Goal: Task Accomplishment & Management: Manage account settings

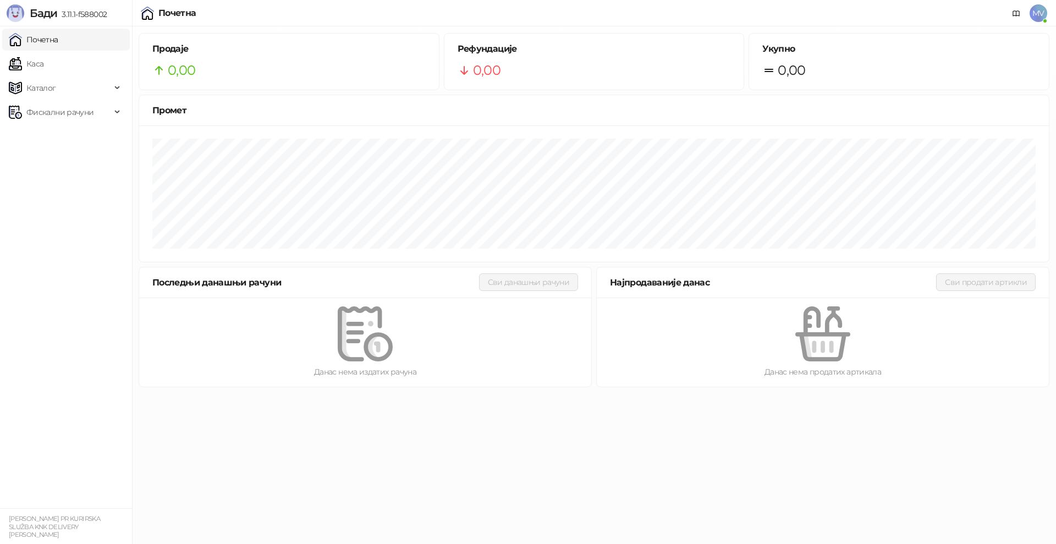
click at [1041, 19] on span "MV" at bounding box center [1039, 13] width 18 height 18
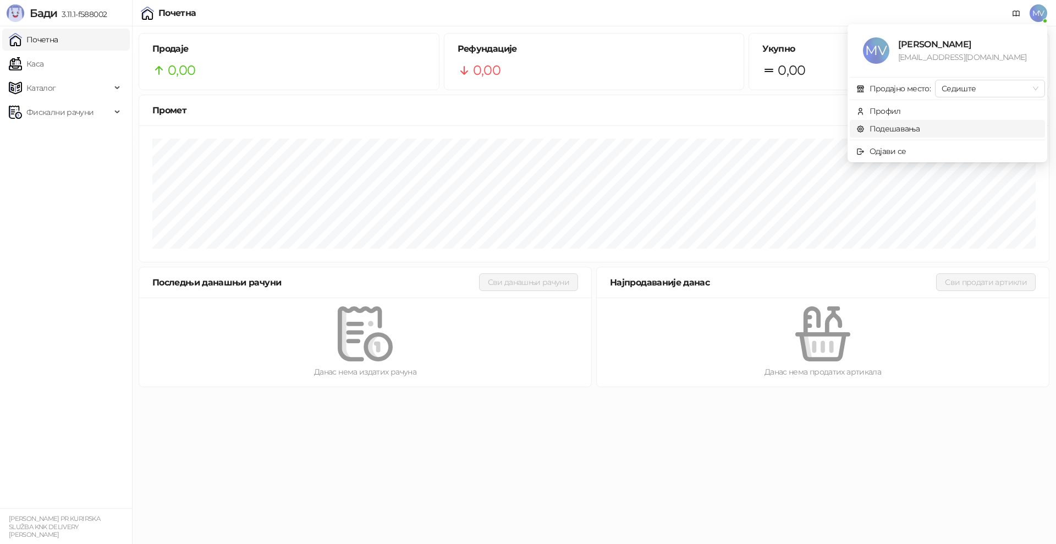
click at [908, 128] on link "Подешавања" at bounding box center [889, 129] width 64 height 10
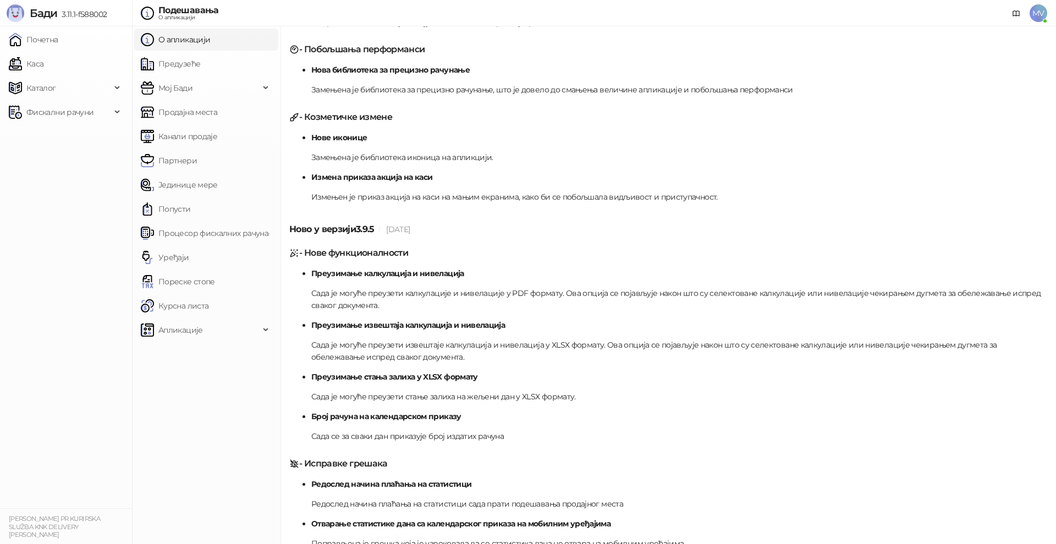
scroll to position [3522, 0]
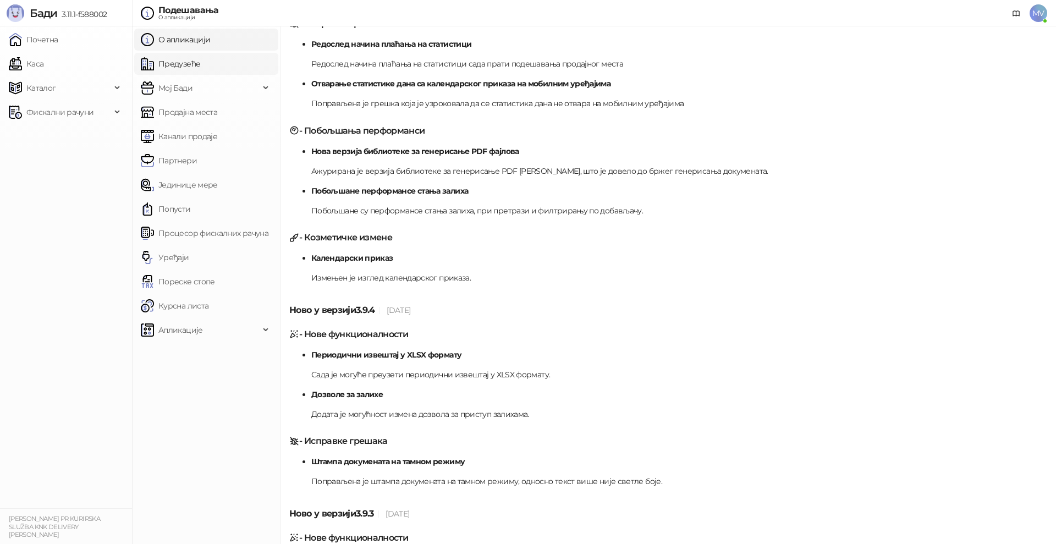
click at [191, 64] on link "Предузеће" at bounding box center [170, 64] width 59 height 22
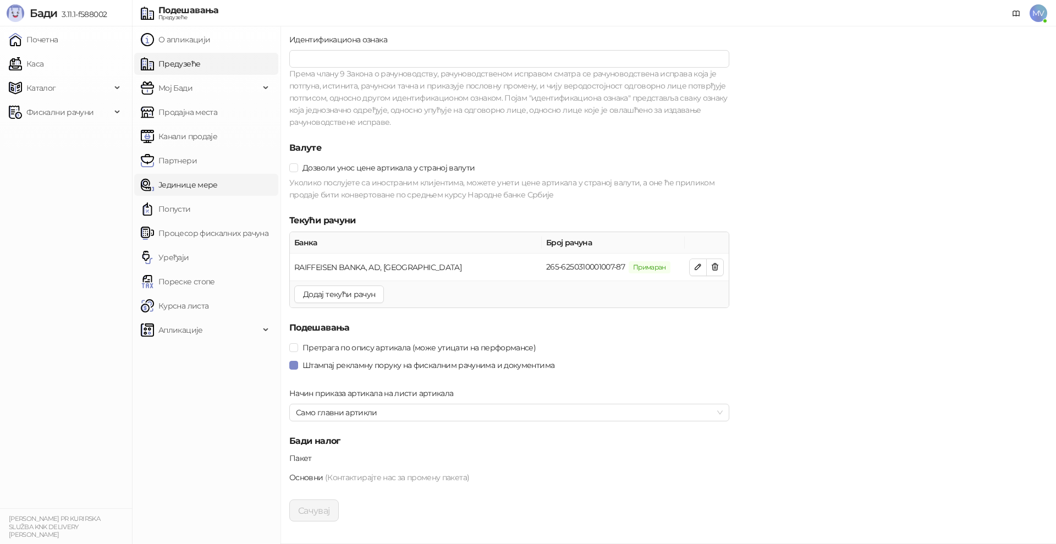
scroll to position [948, 0]
click at [213, 119] on link "Продајна места" at bounding box center [179, 112] width 76 height 22
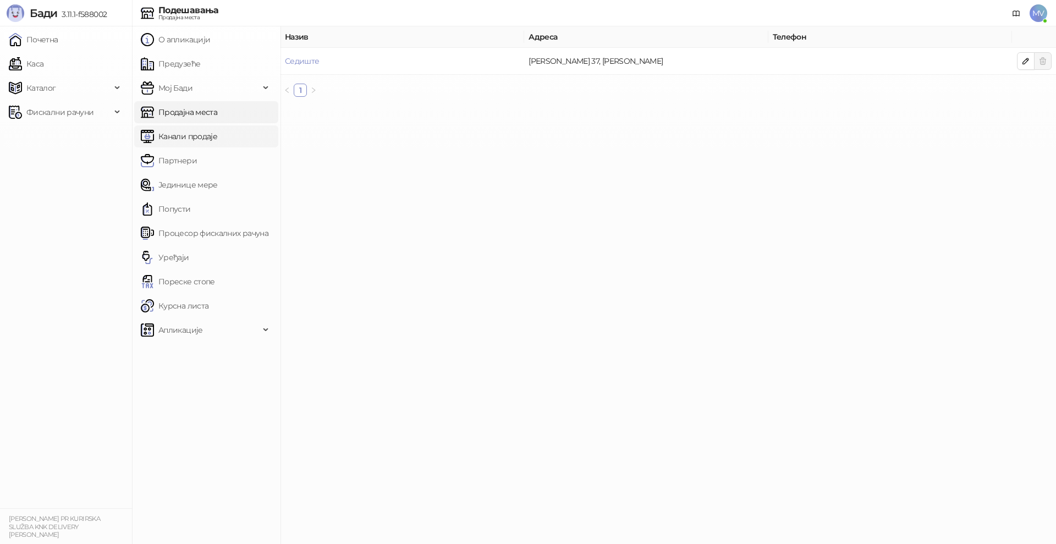
click at [216, 136] on link "Канали продаје" at bounding box center [179, 136] width 76 height 22
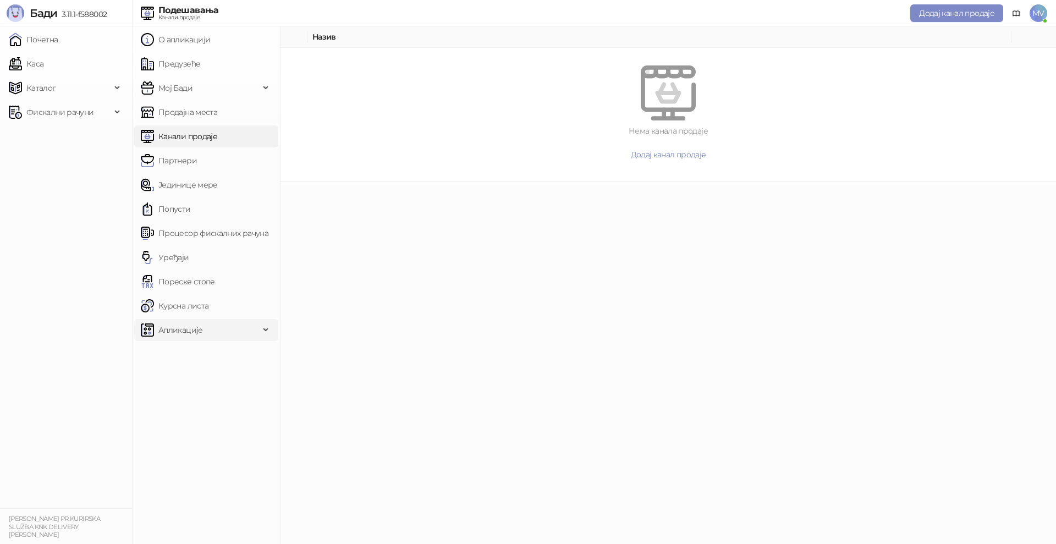
click at [220, 328] on span "Апликације" at bounding box center [200, 330] width 119 height 22
click at [209, 315] on link "Курсна листа" at bounding box center [175, 306] width 68 height 22
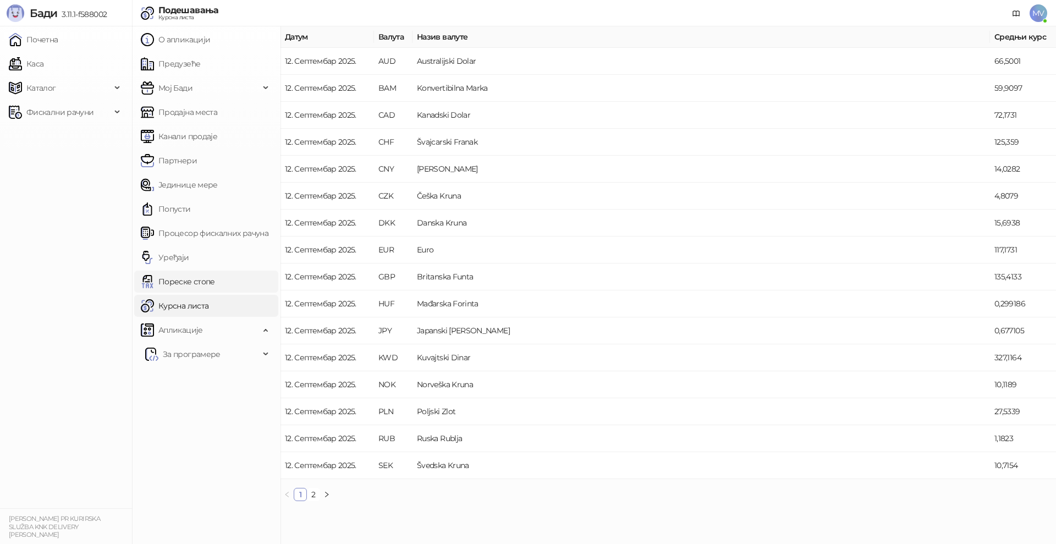
click at [215, 289] on link "Пореске стопе" at bounding box center [178, 282] width 74 height 22
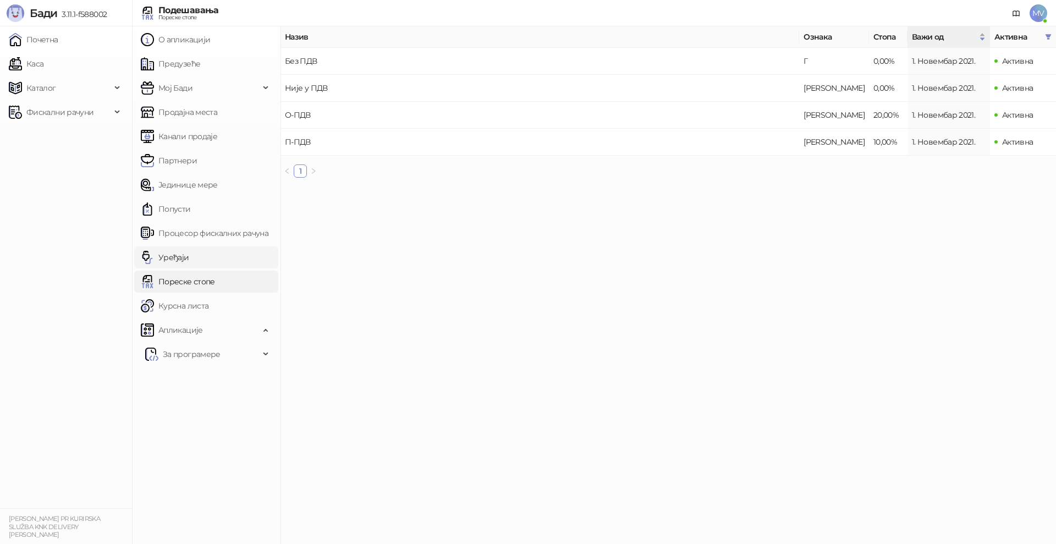
click at [189, 261] on link "Уређаји" at bounding box center [165, 258] width 48 height 22
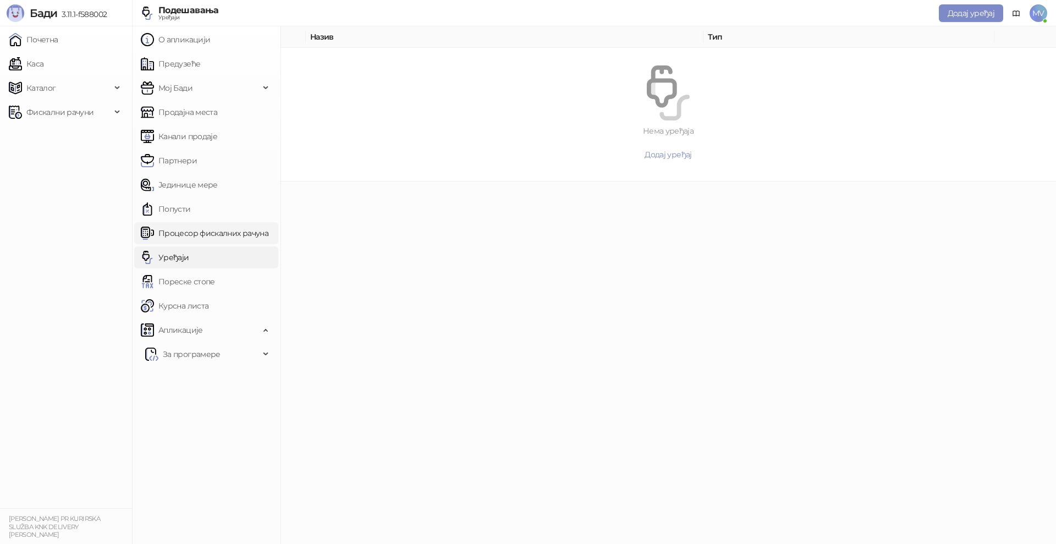
click at [239, 231] on link "Процесор фискалних рачуна" at bounding box center [205, 233] width 128 height 22
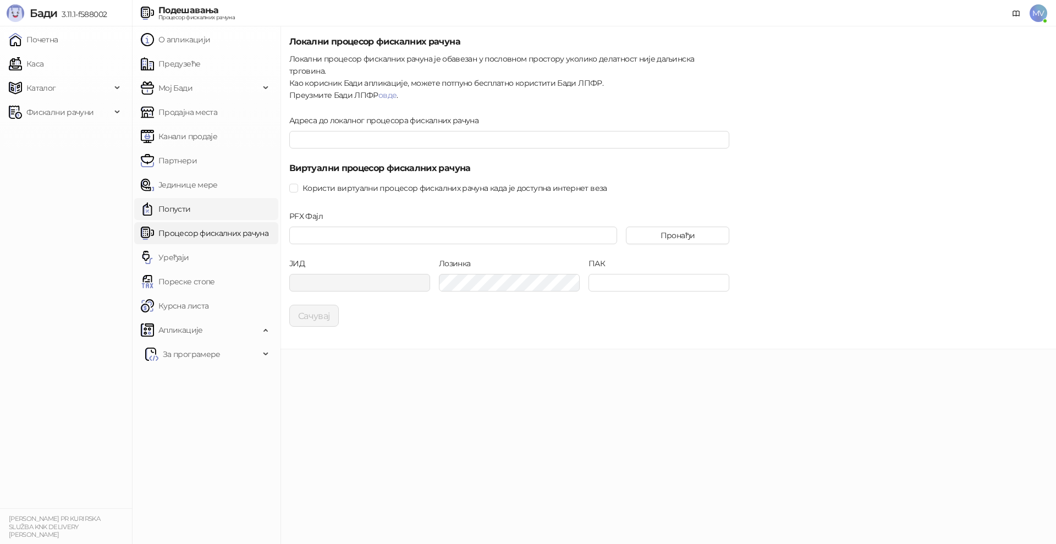
click at [191, 213] on link "Попусти" at bounding box center [166, 209] width 50 height 22
